Goal: Task Accomplishment & Management: Use online tool/utility

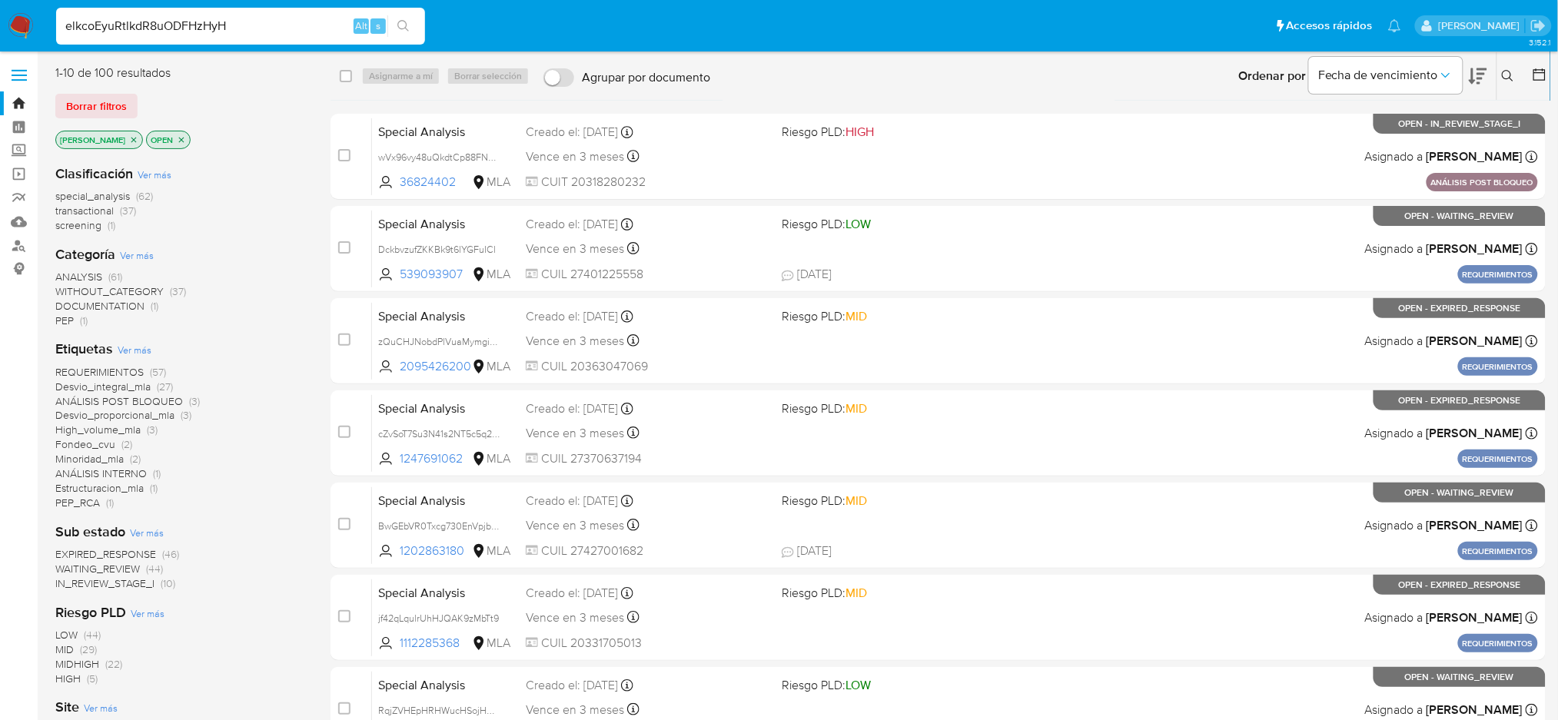
type input "elkcoEyuRtlkdR8uODFHzHyH"
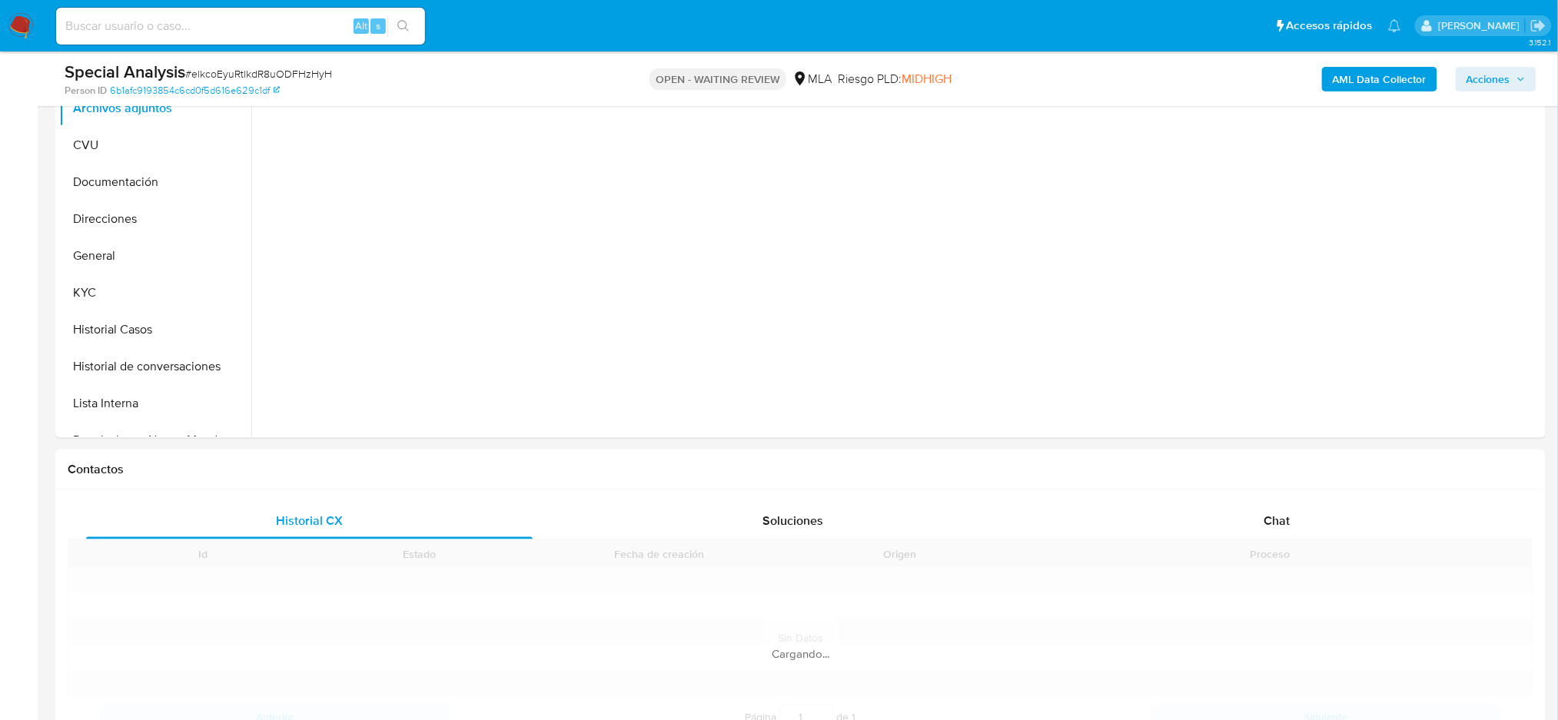
scroll to position [419, 0]
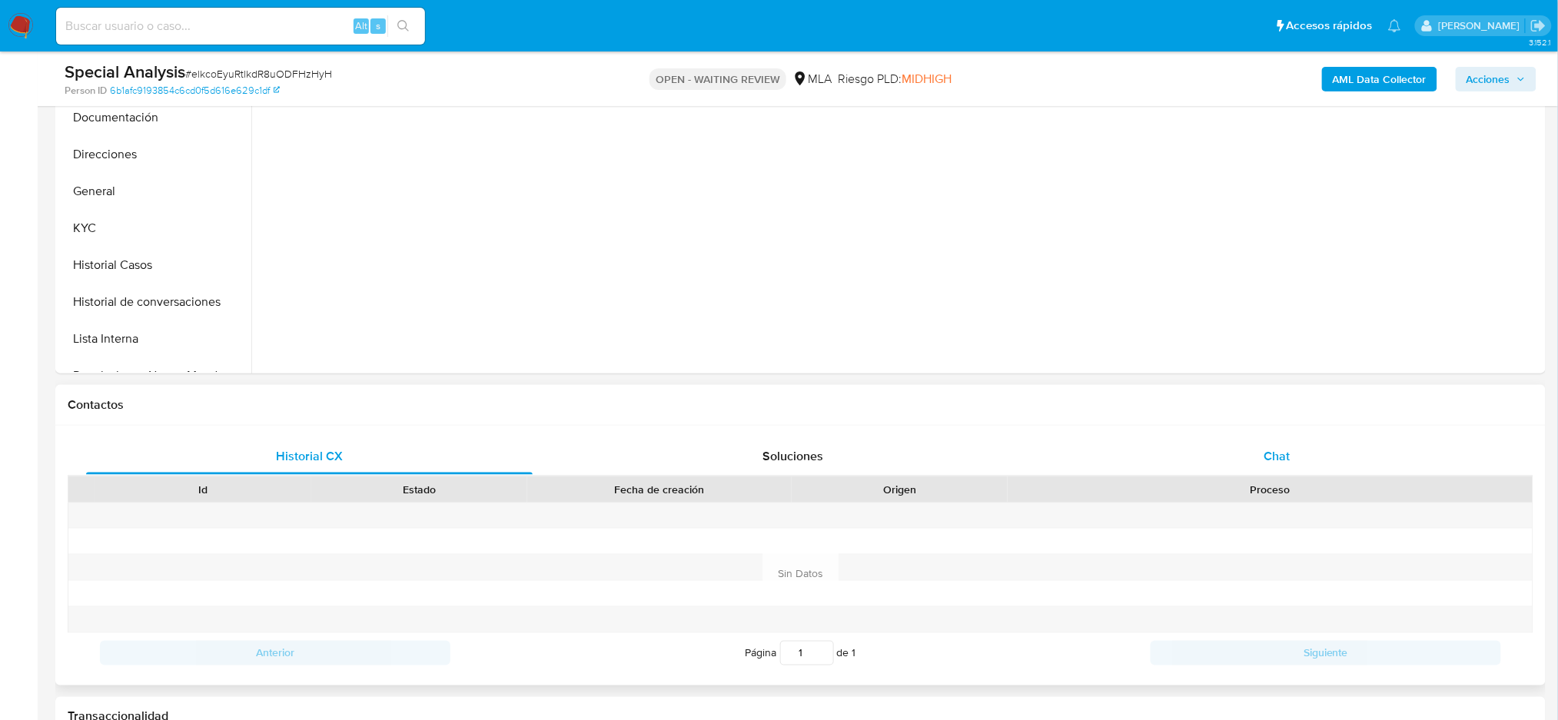
click at [1325, 453] on div "Chat" at bounding box center [1276, 456] width 446 height 37
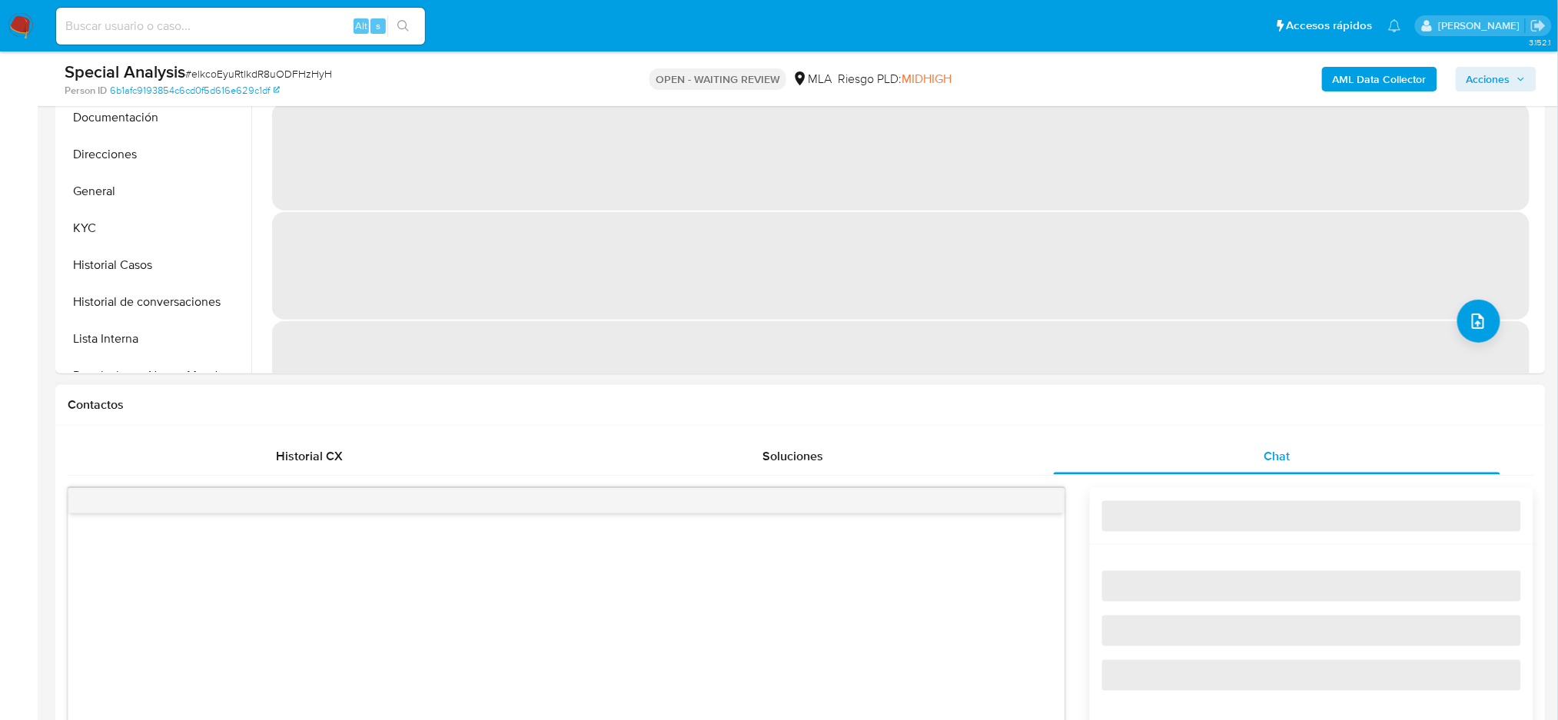
scroll to position [603, 0]
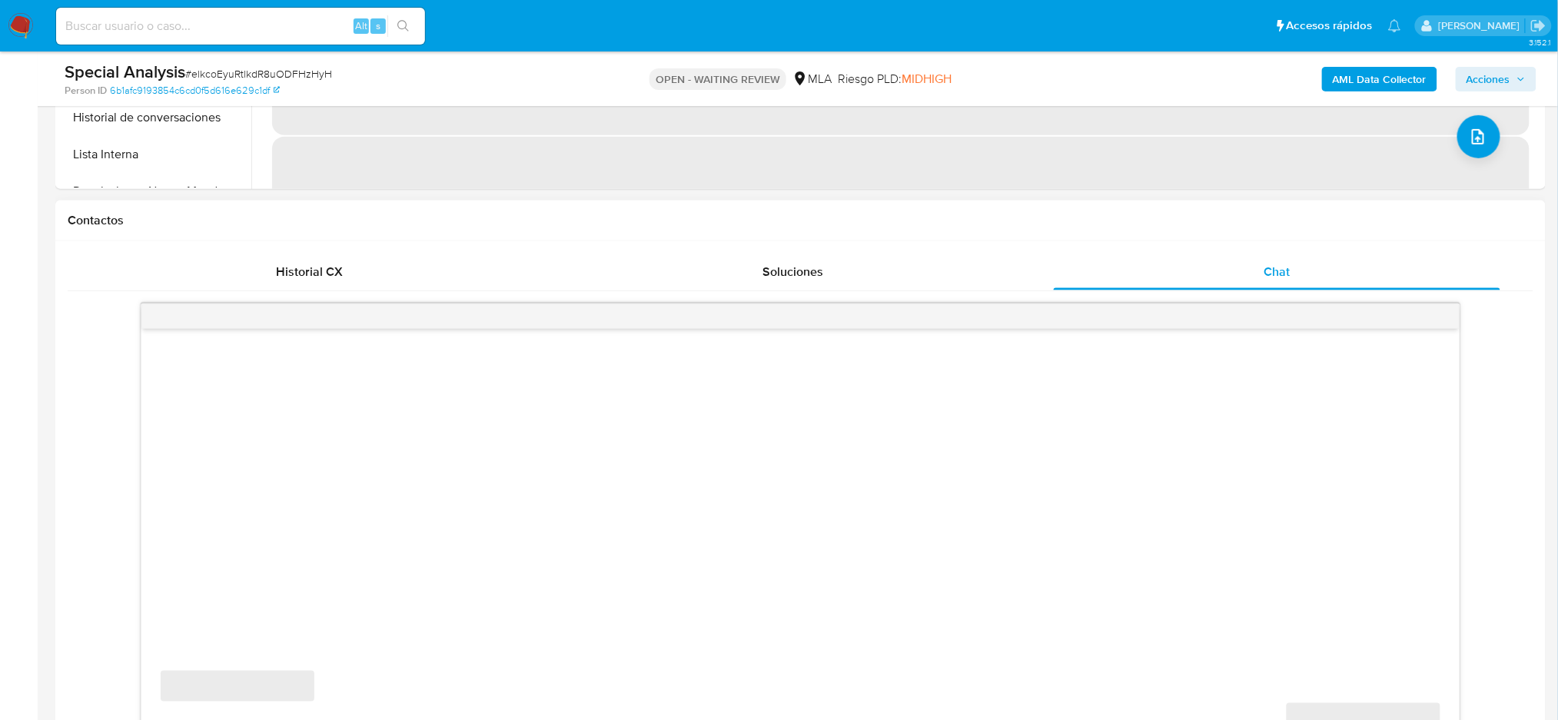
click at [74, 456] on div "‌ ‌ ‌ ‌" at bounding box center [800, 555] width 1465 height 503
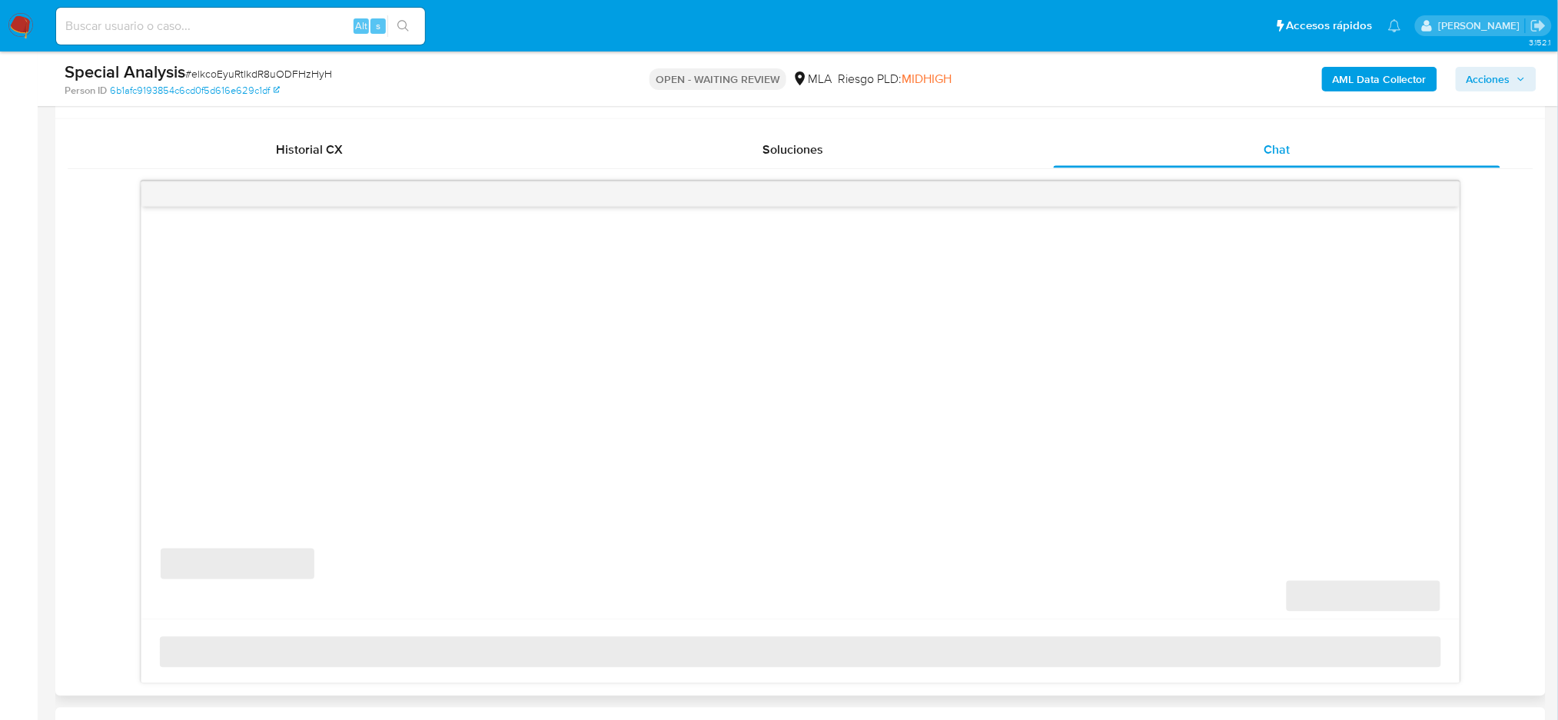
scroll to position [726, 0]
select select "10"
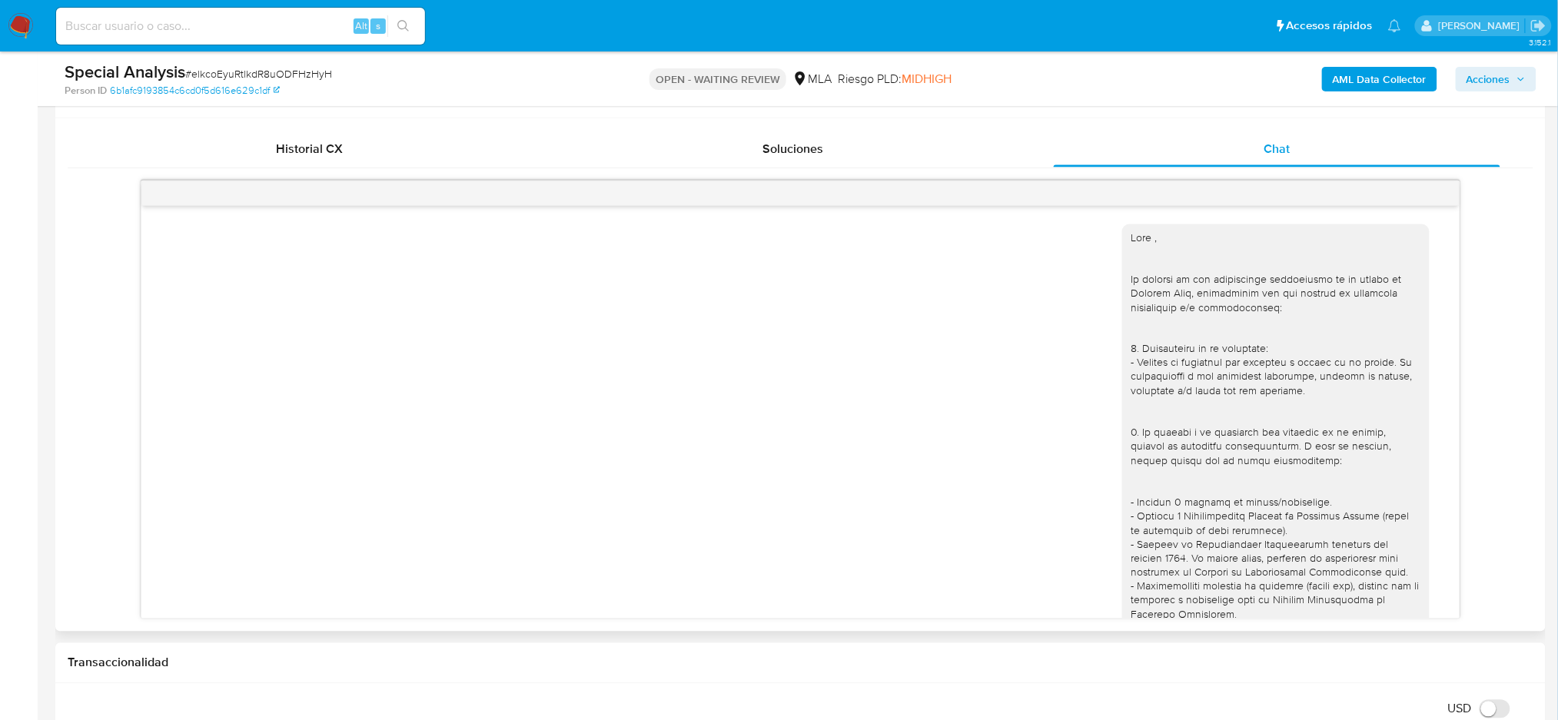
scroll to position [1408, 0]
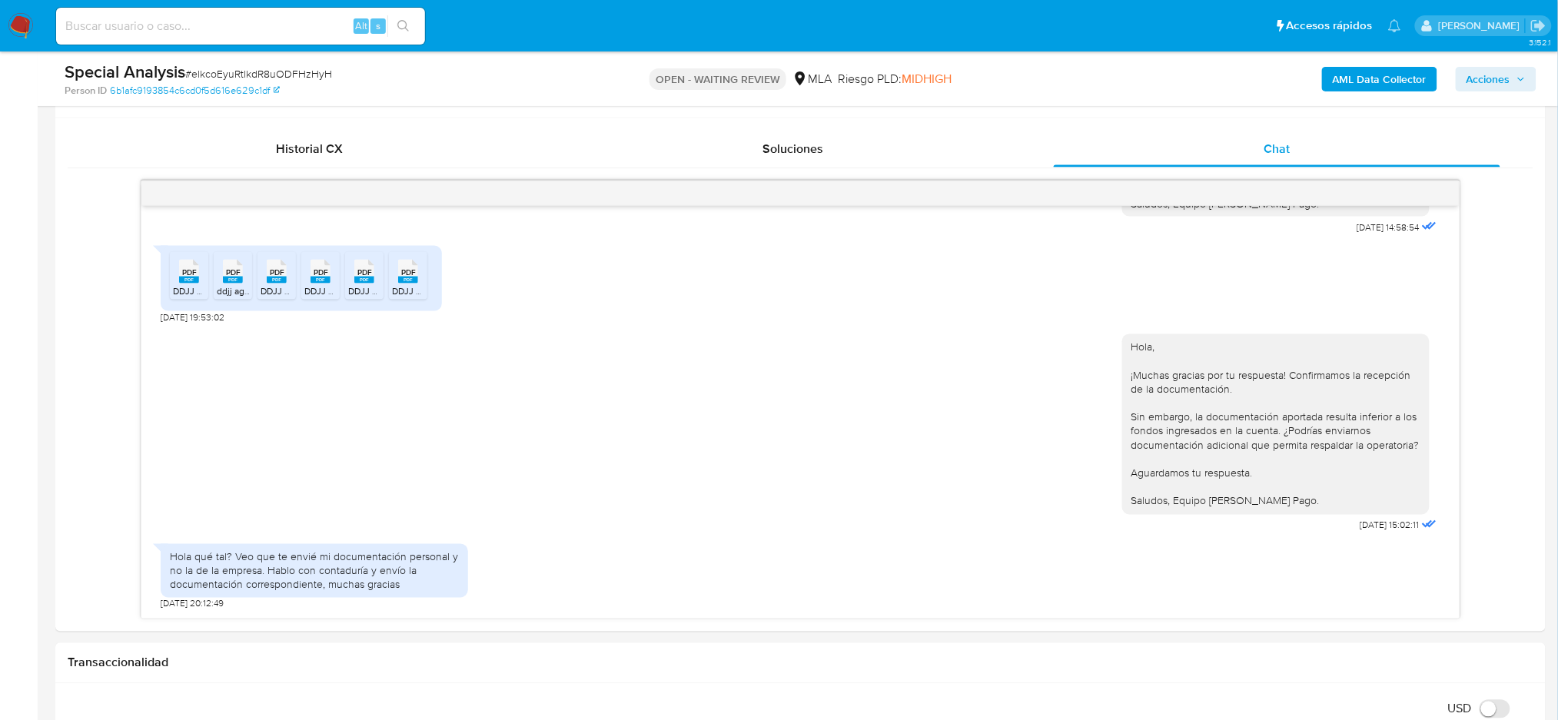
click at [18, 35] on img at bounding box center [21, 26] width 26 height 26
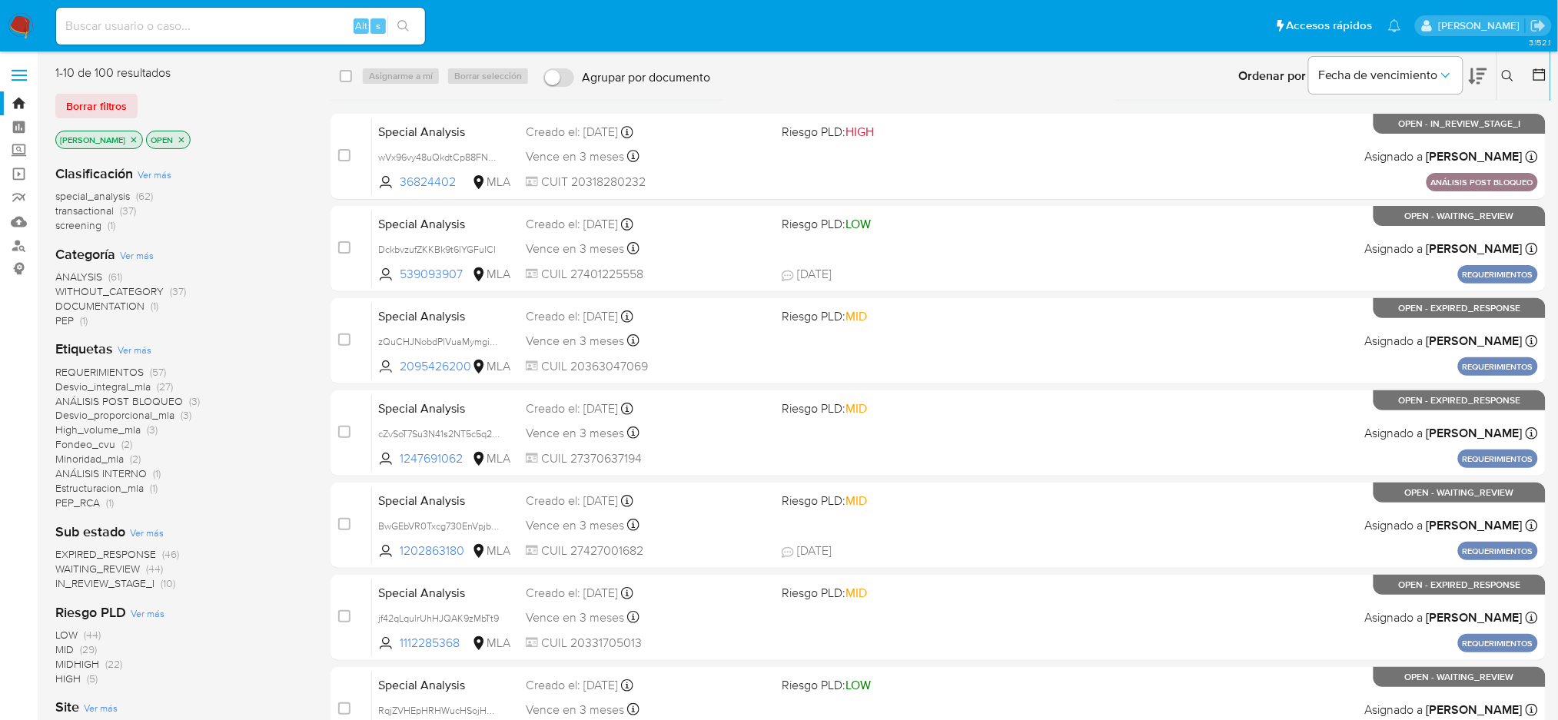
click at [1515, 78] on button at bounding box center [1509, 76] width 25 height 18
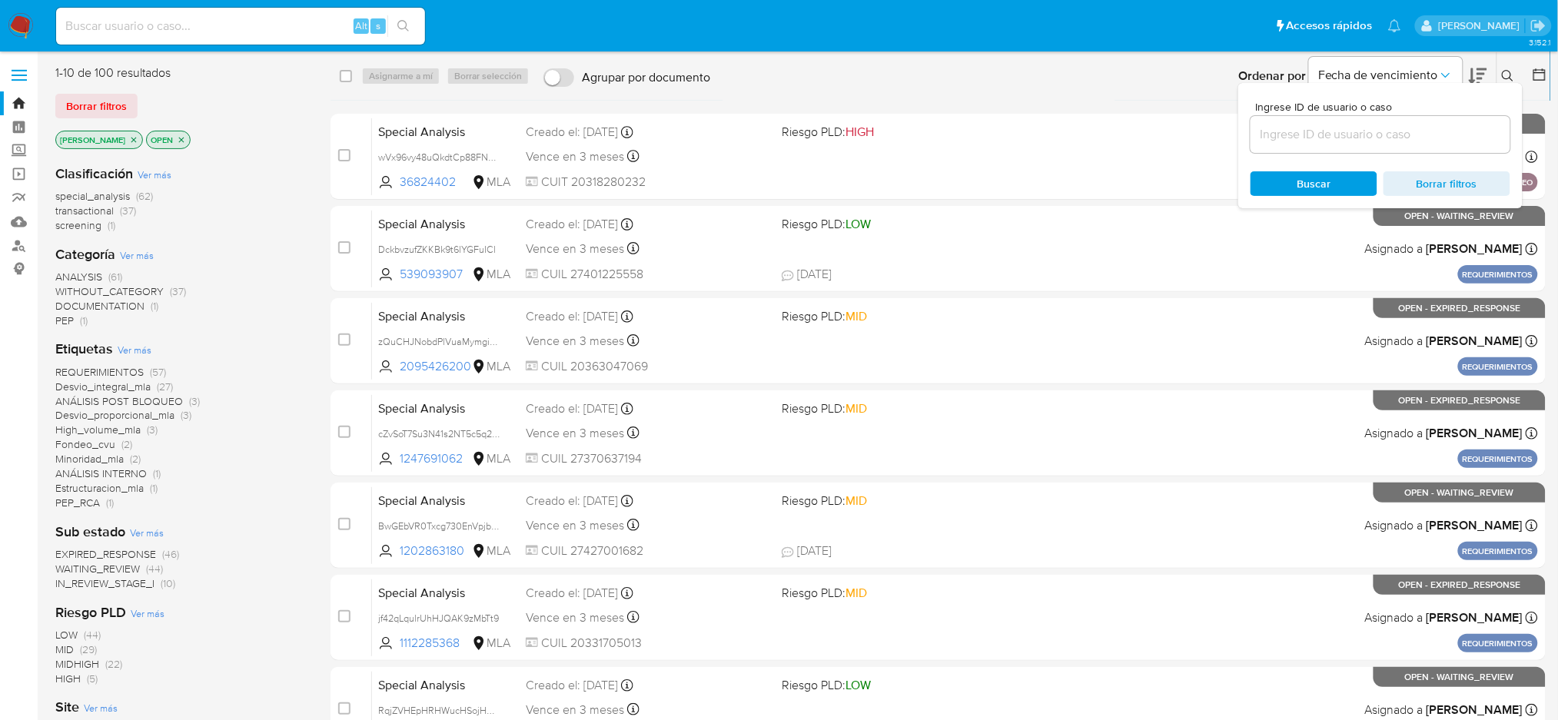
click at [1390, 143] on input at bounding box center [1380, 134] width 260 height 20
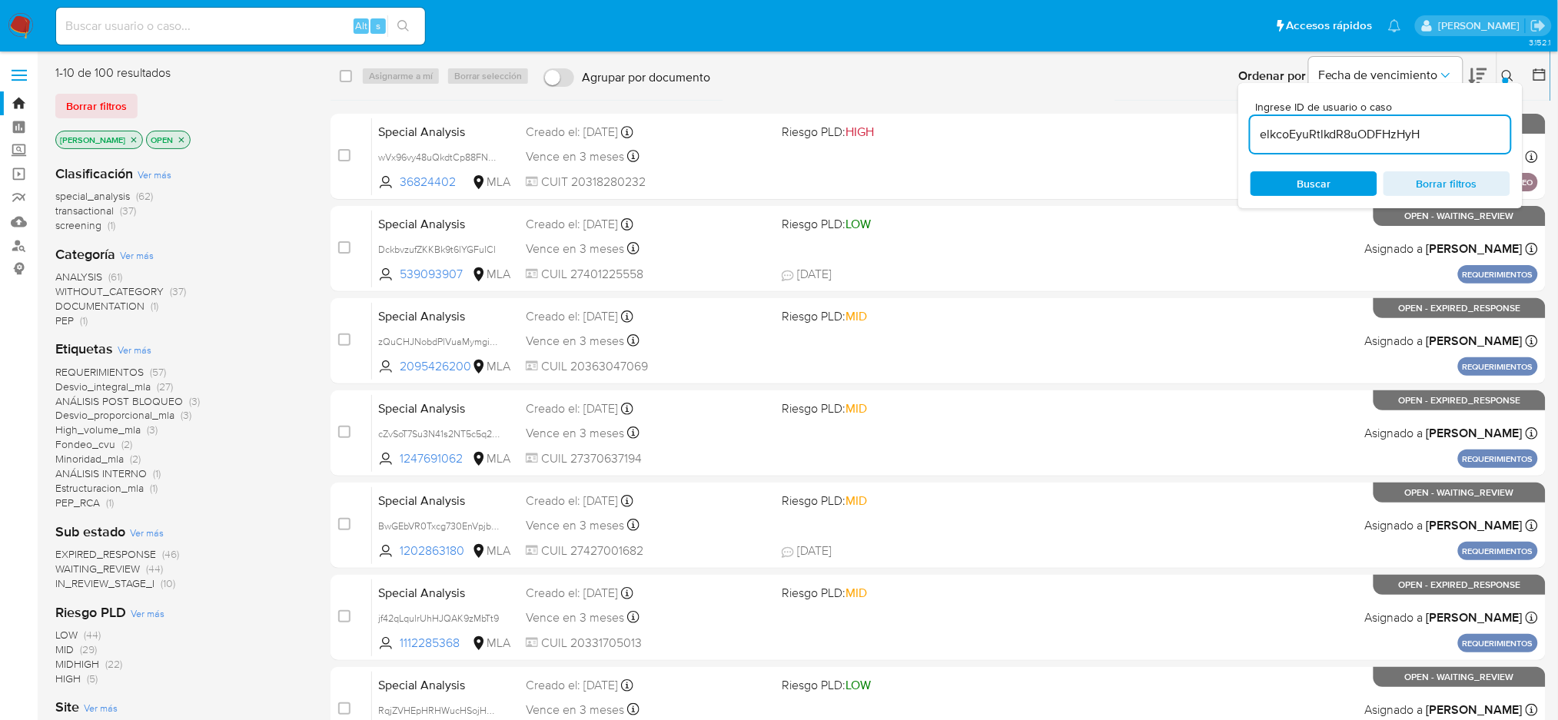
type input "elkcoEyuRtlkdR8uODFHzHyH"
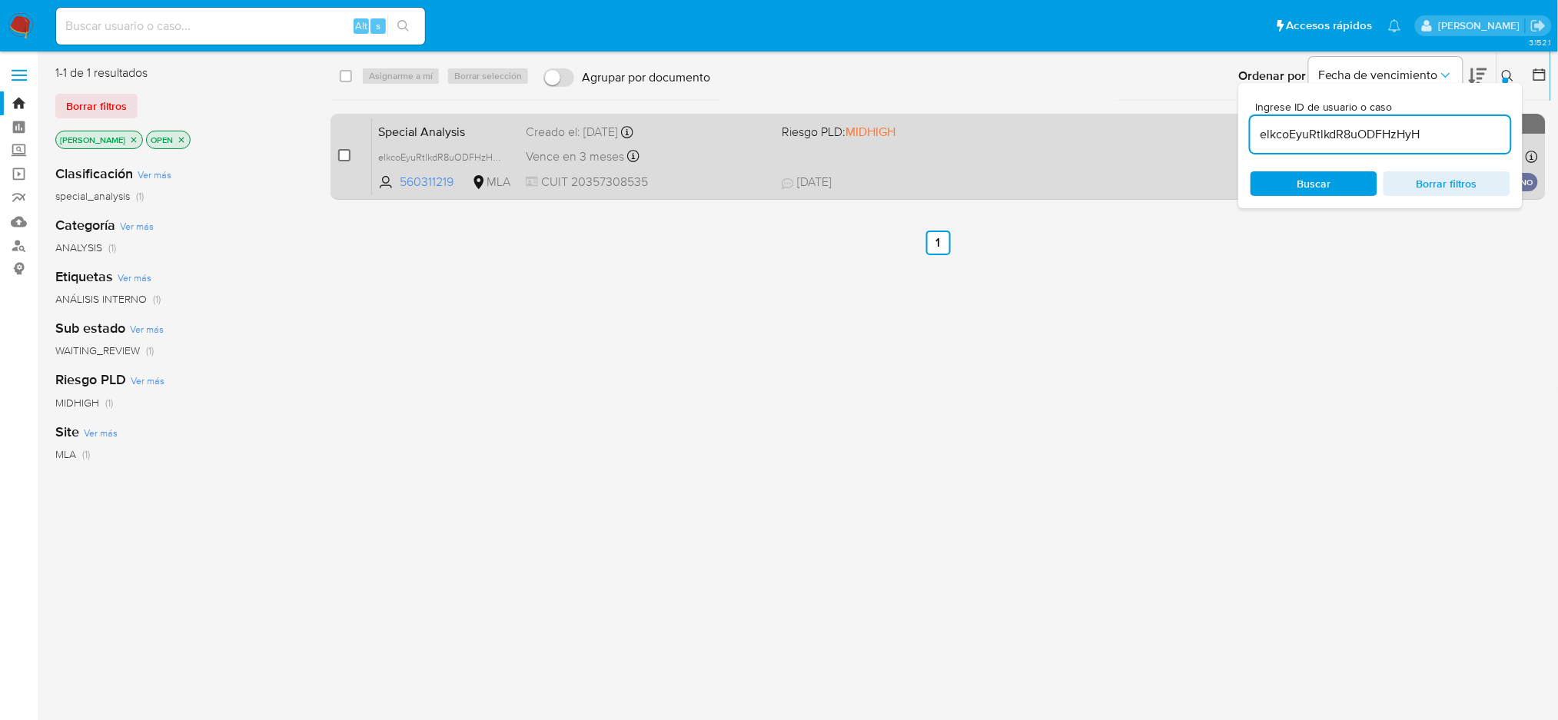
click at [347, 157] on input "checkbox" at bounding box center [344, 155] width 12 height 12
checkbox input "true"
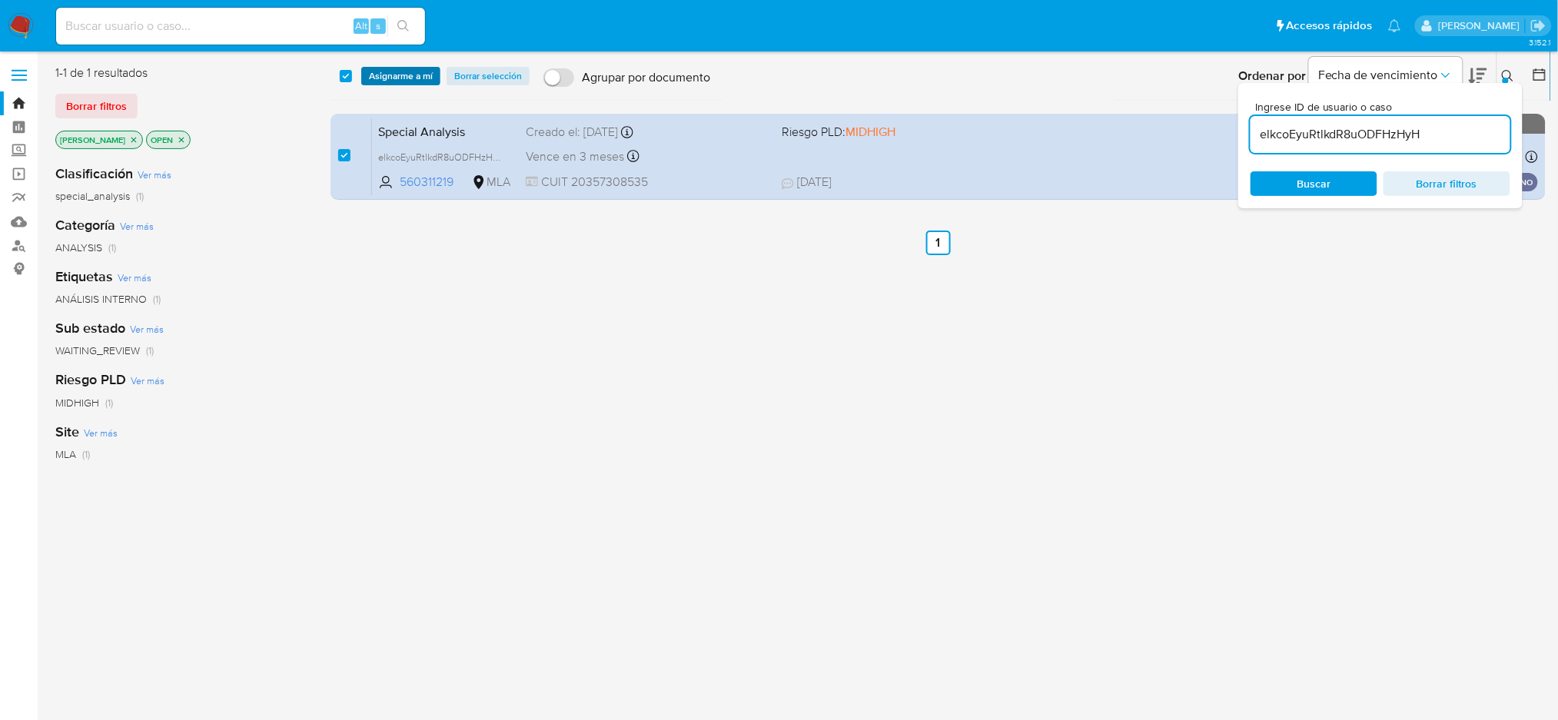
click at [424, 71] on span "Asignarme a mí" at bounding box center [401, 75] width 64 height 15
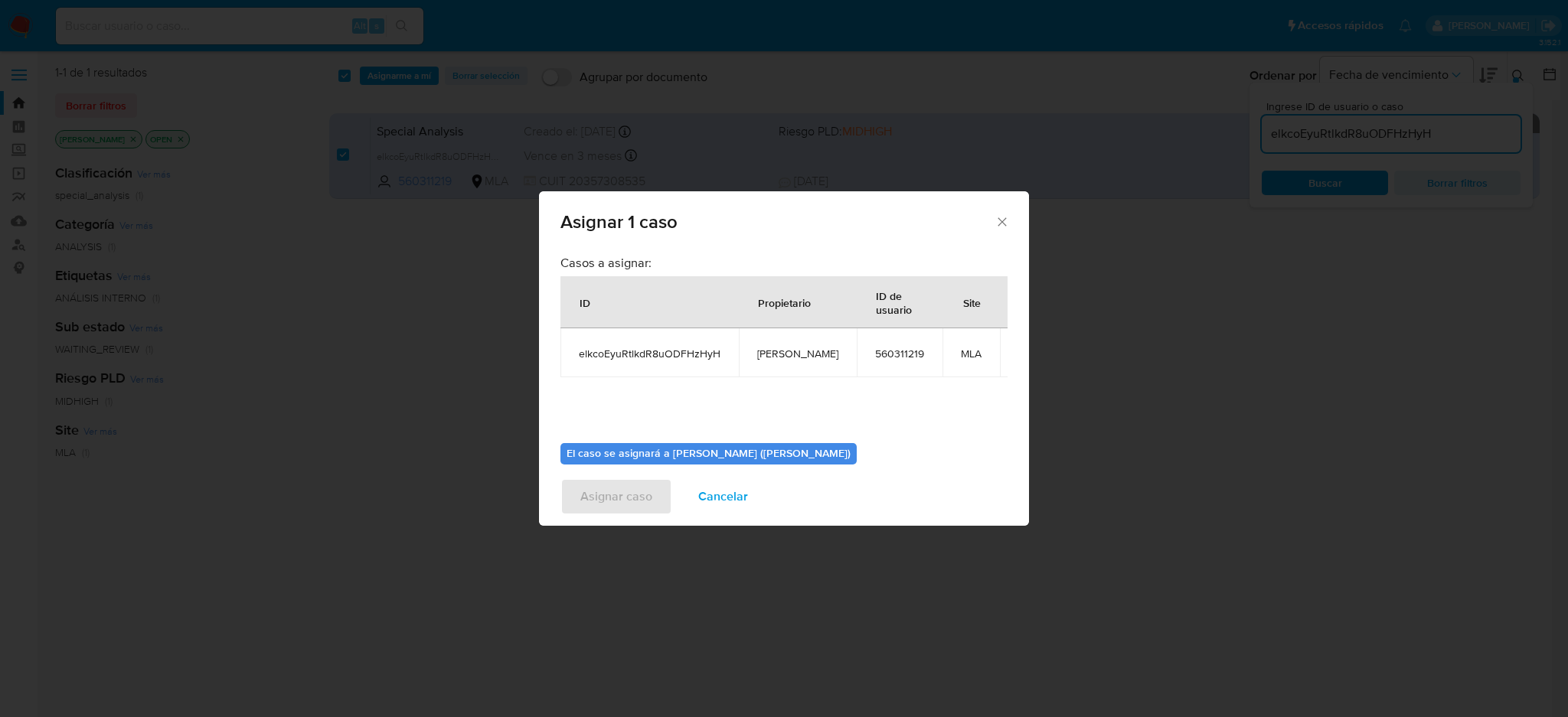
click at [775, 358] on span "[PERSON_NAME]" at bounding box center [797, 354] width 81 height 14
copy span "[PERSON_NAME]"
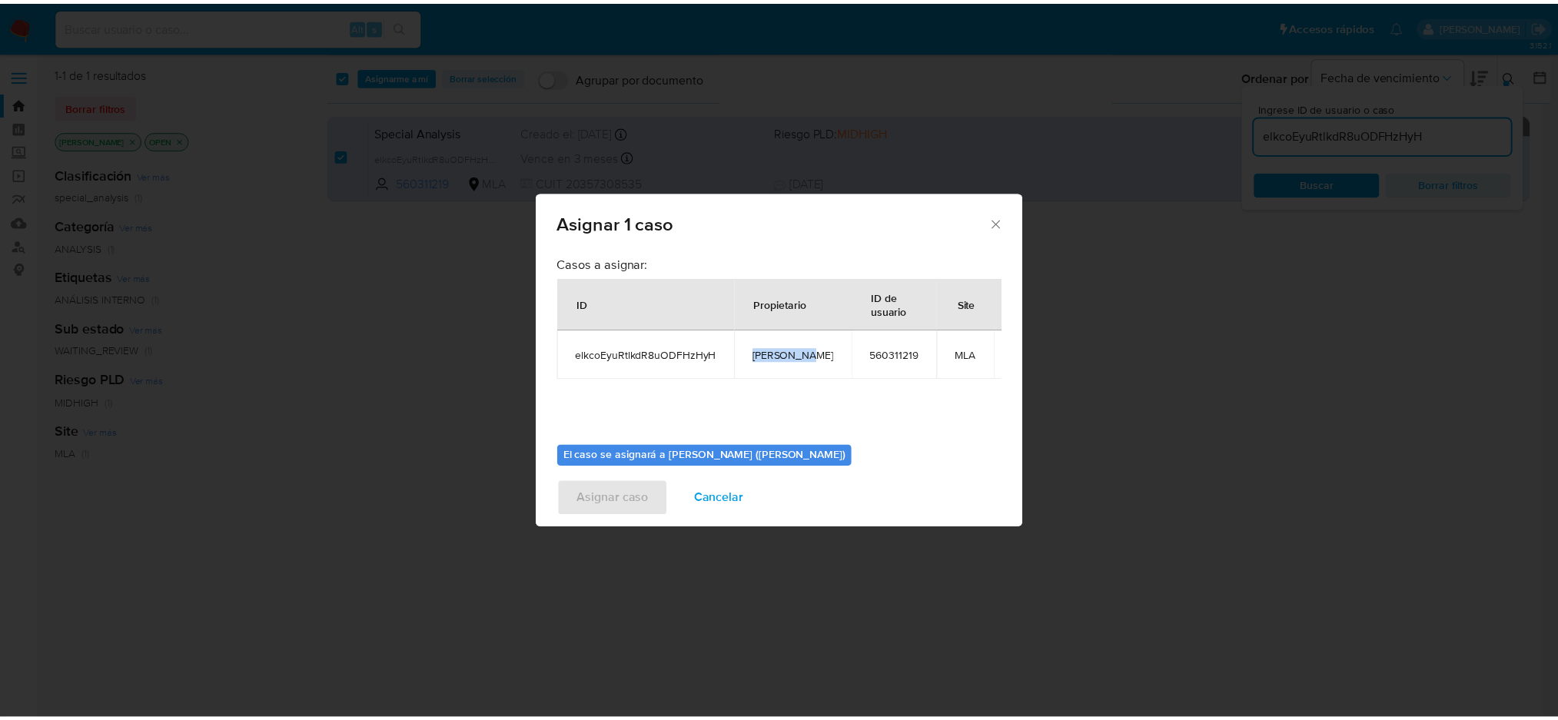
scroll to position [78, 0]
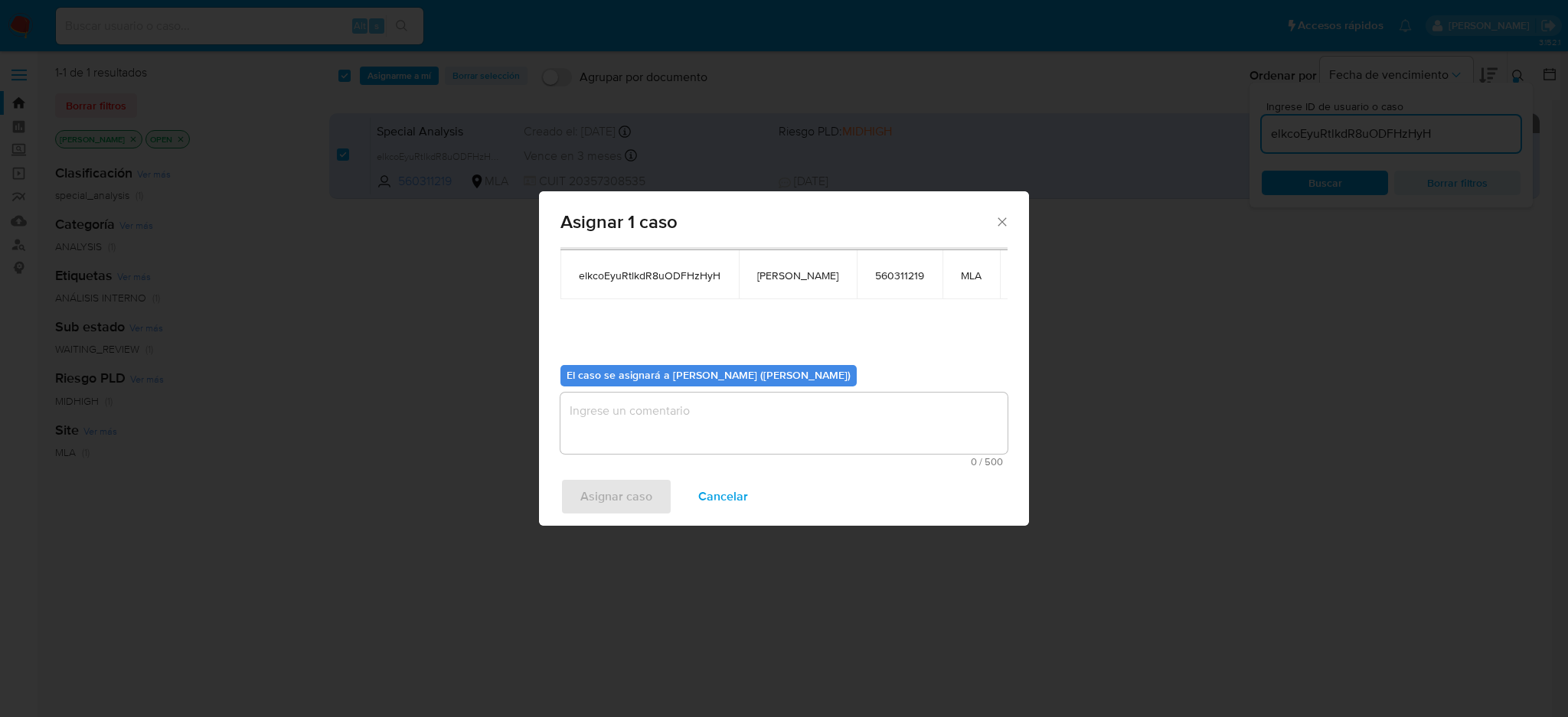
click at [669, 440] on textarea "assign-modal" at bounding box center [783, 422] width 447 height 61
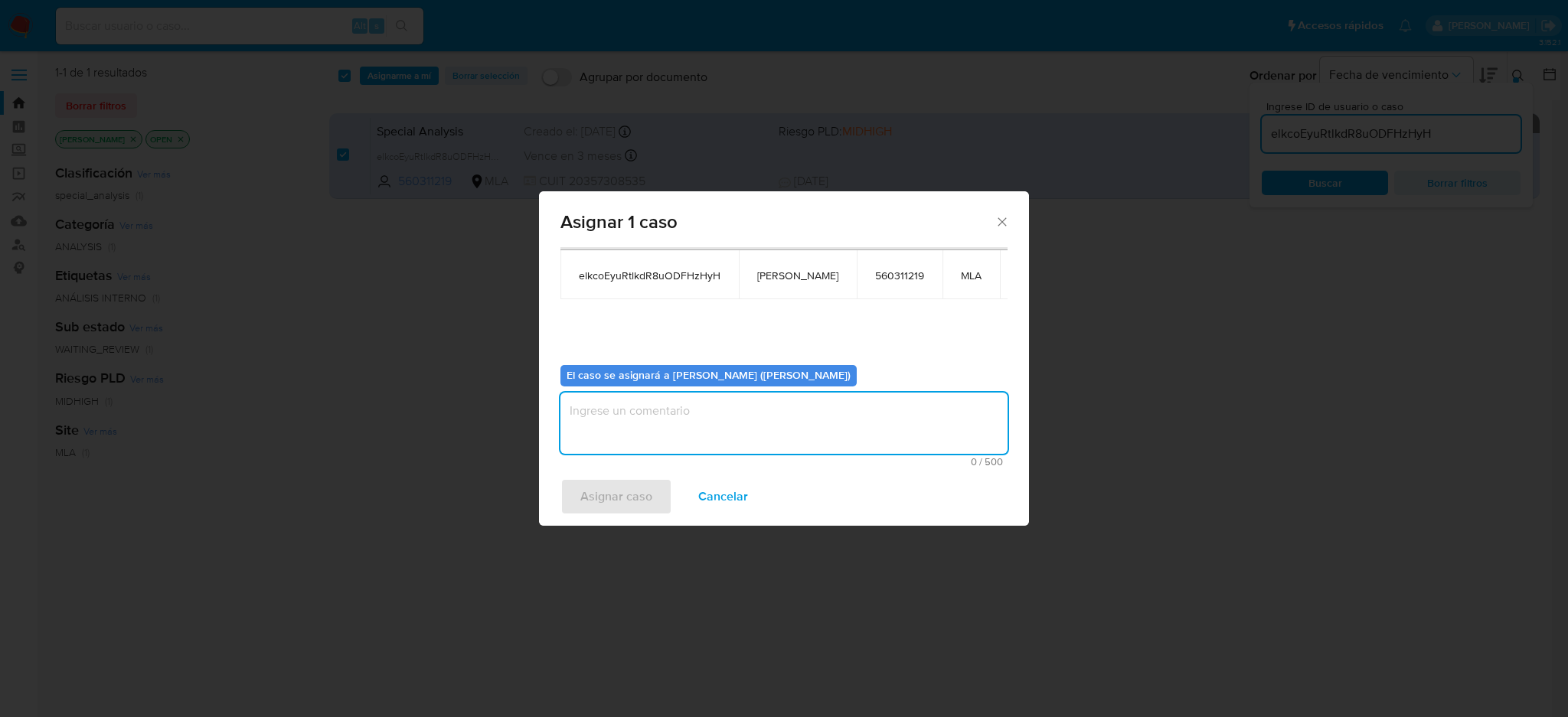
paste textarea "[PERSON_NAME]"
type textarea "[PERSON_NAME]"
click at [603, 509] on span "Asignar caso" at bounding box center [616, 497] width 72 height 34
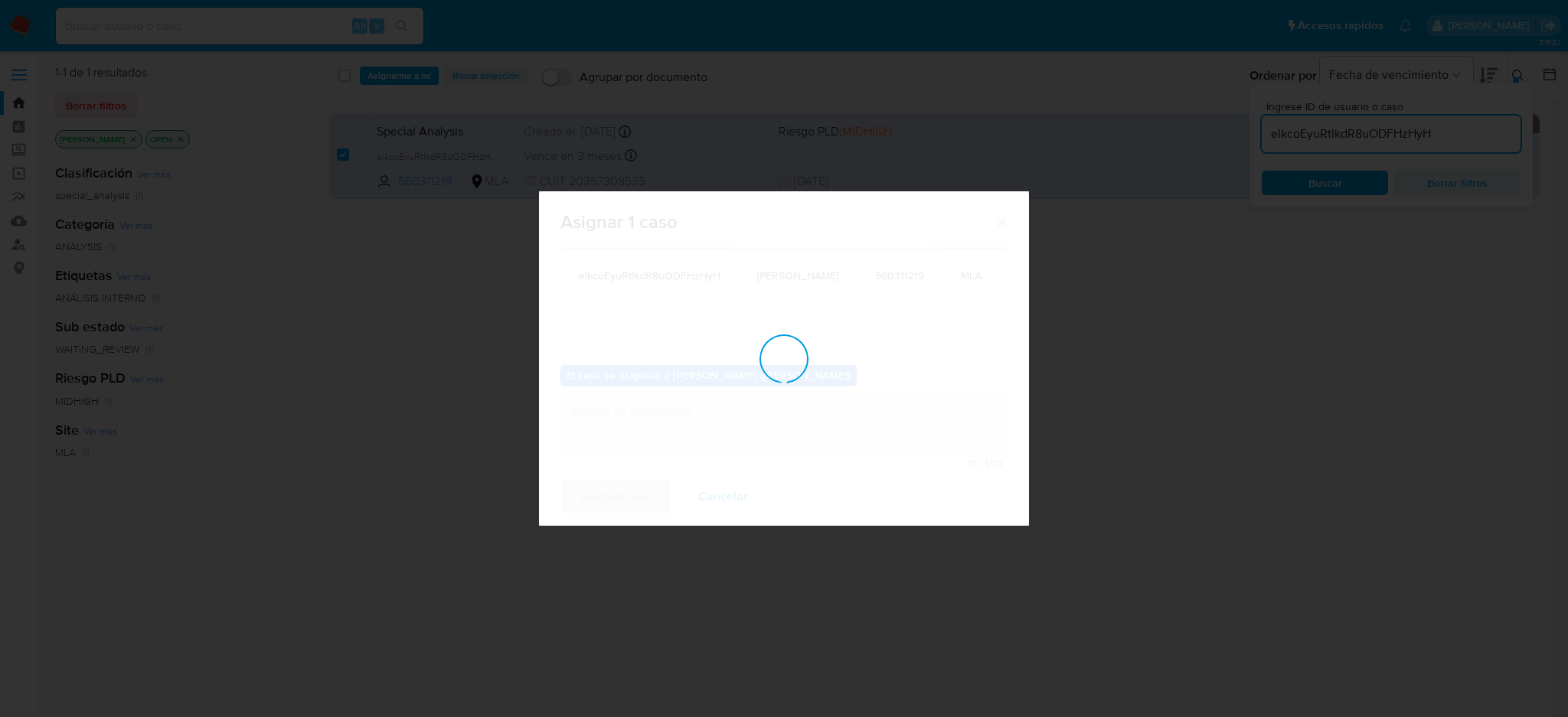
checkbox input "false"
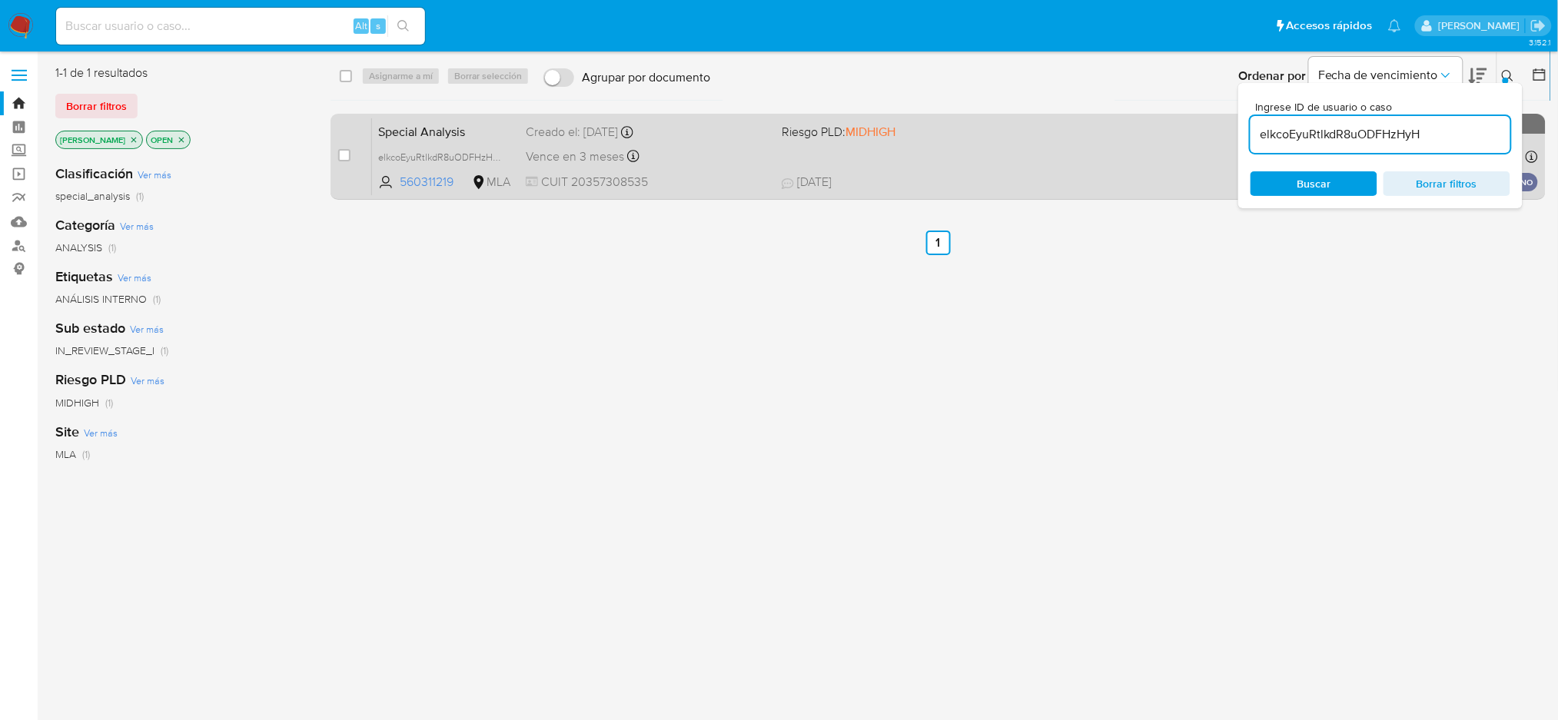
click at [716, 151] on div "Vence en 3 meses Vence el 04/11/2025 13:43:55" at bounding box center [648, 156] width 244 height 21
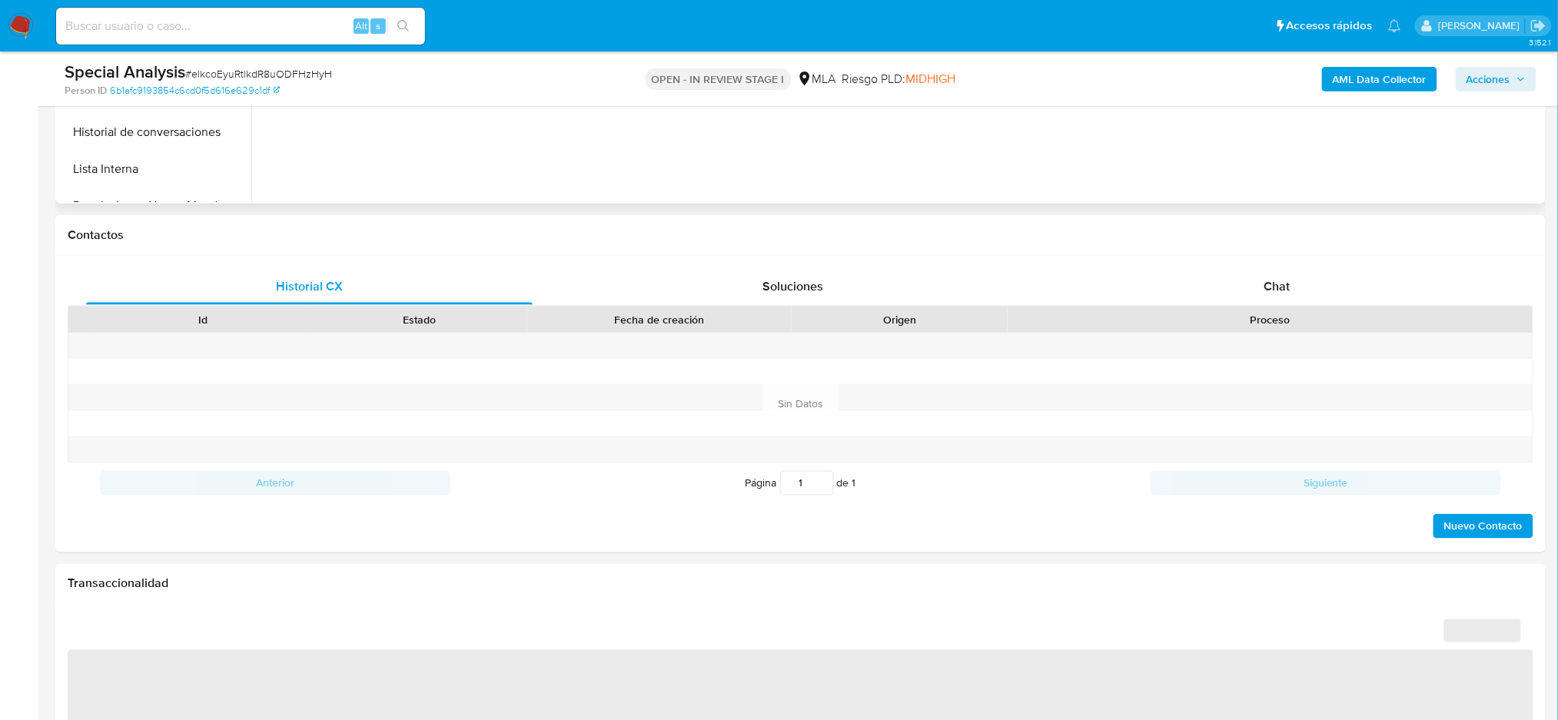
scroll to position [594, 0]
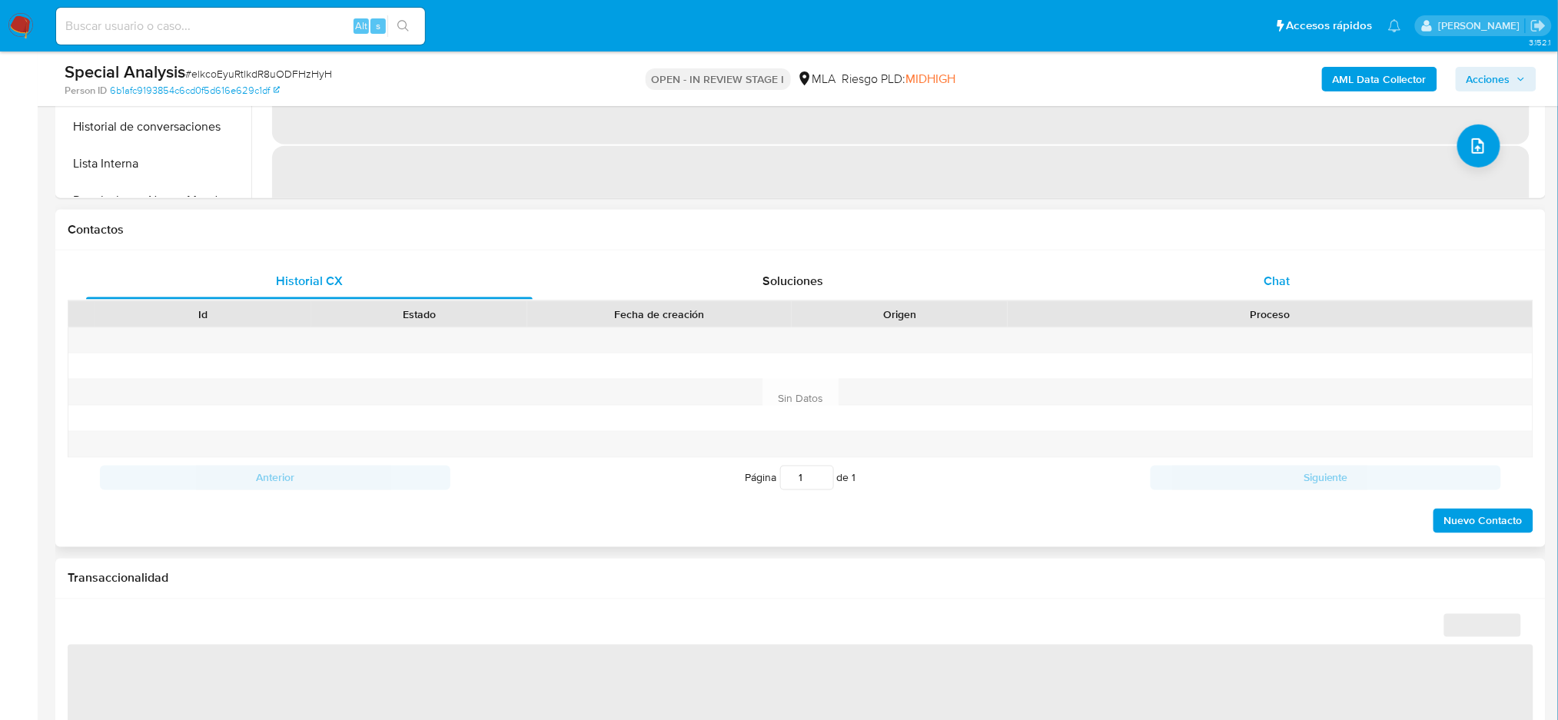
click at [1321, 265] on div "Chat" at bounding box center [1276, 281] width 446 height 37
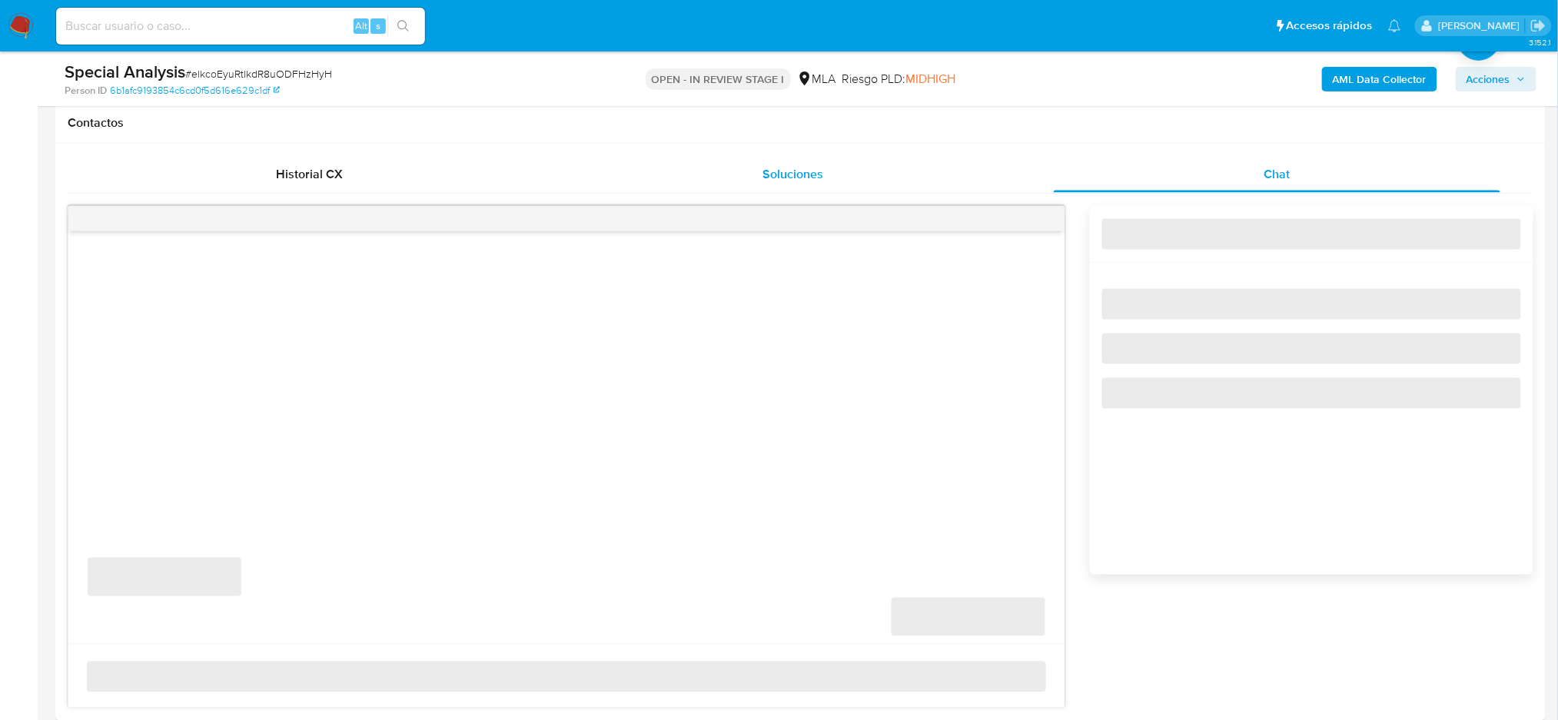
scroll to position [702, 0]
select select "10"
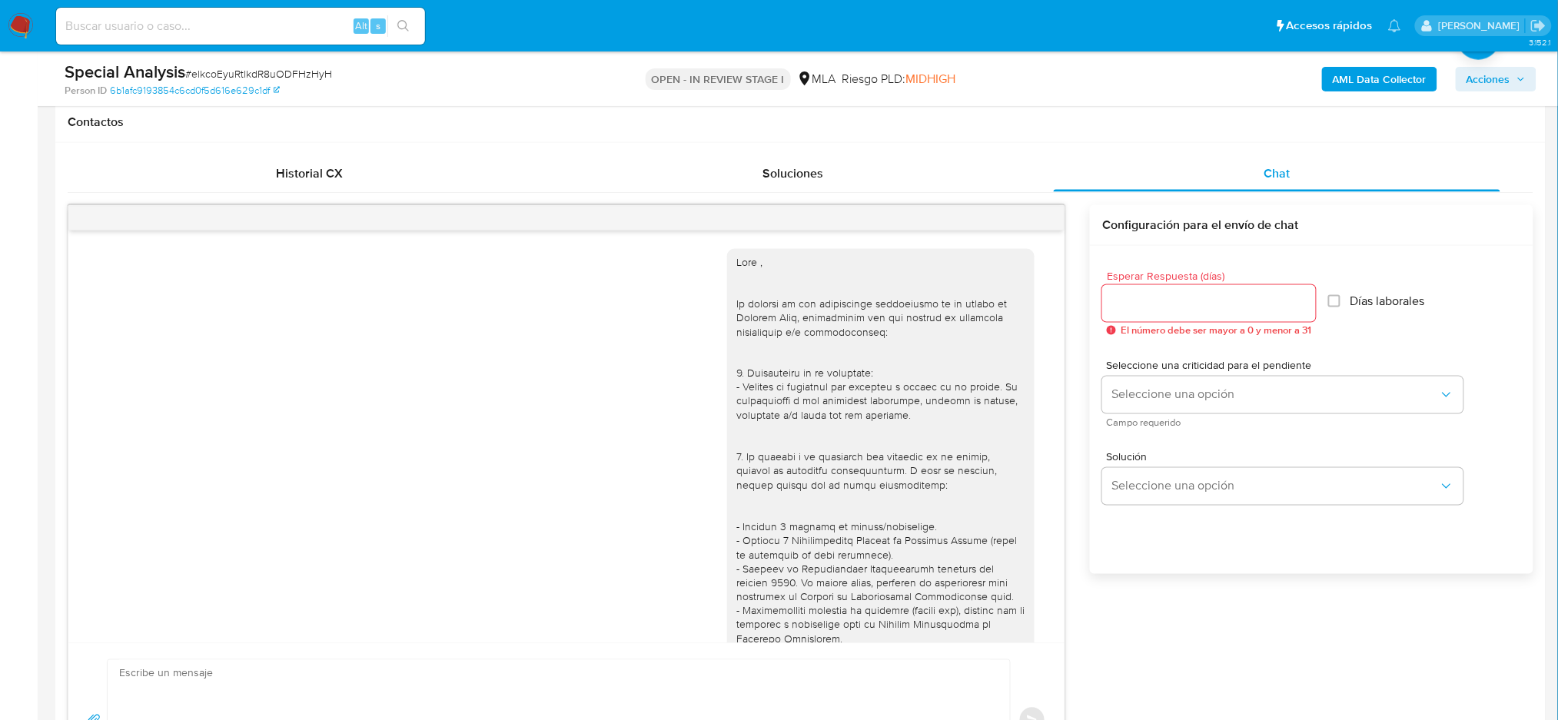
scroll to position [1408, 0]
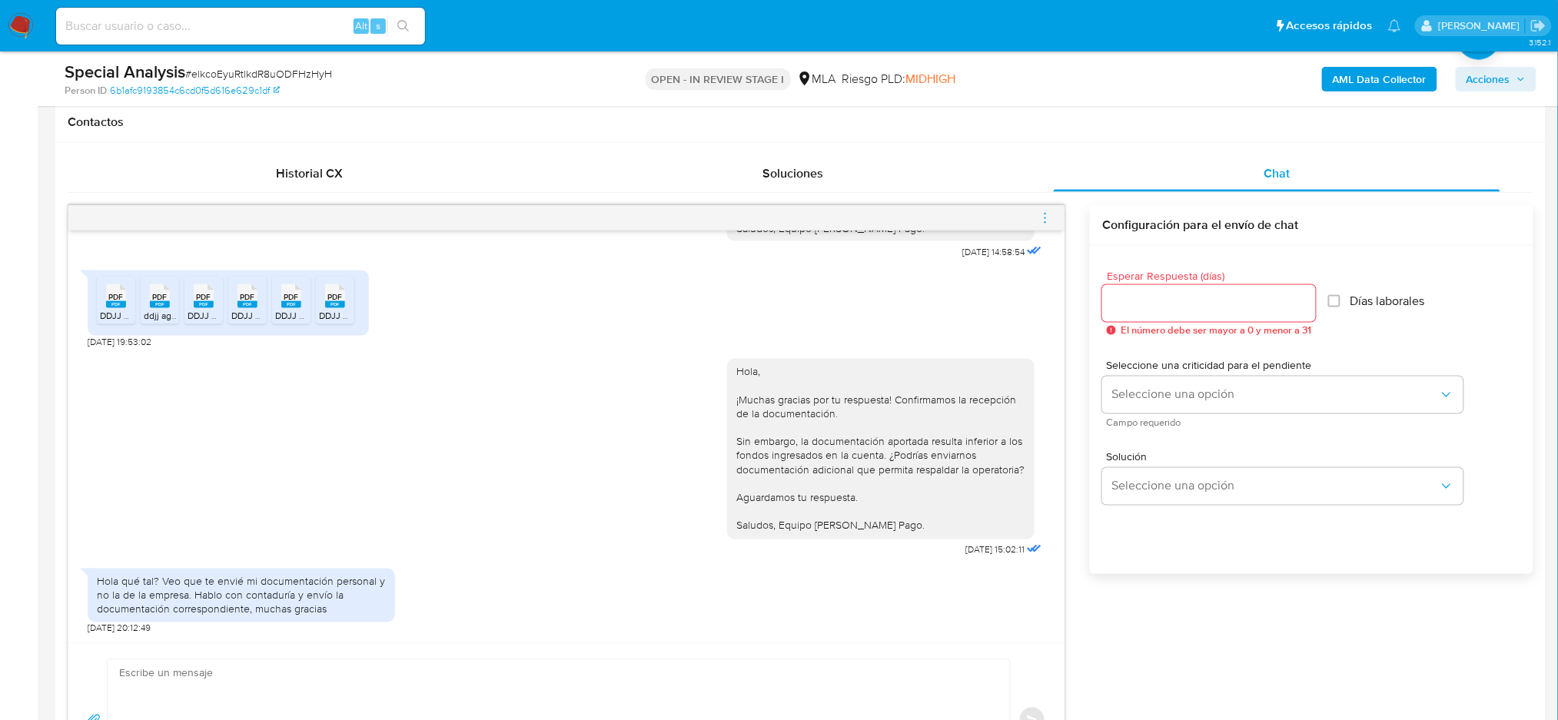
click at [1042, 219] on icon "menu-action" at bounding box center [1045, 218] width 14 height 14
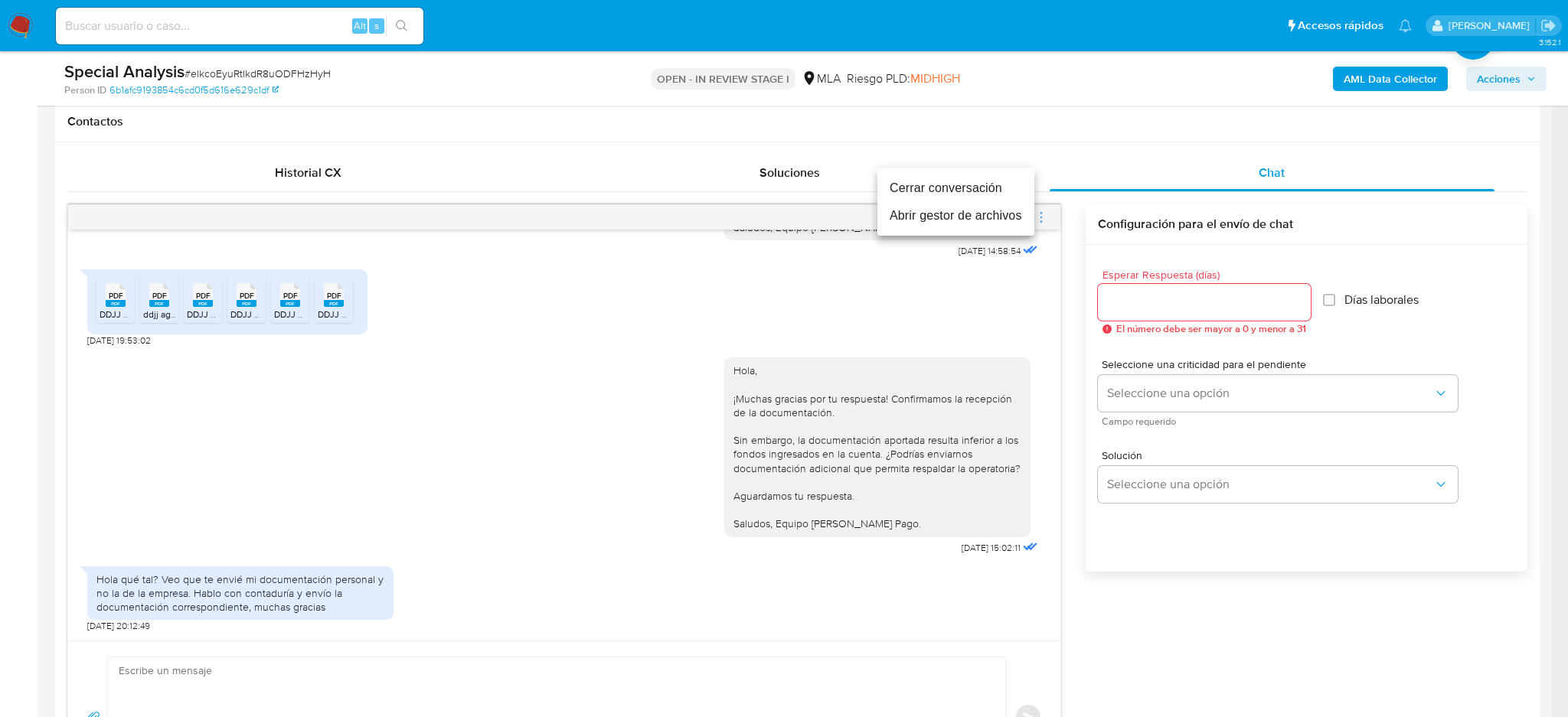
click at [943, 193] on li "Cerrar conversación" at bounding box center [956, 188] width 157 height 28
